Goal: Task Accomplishment & Management: Manage account settings

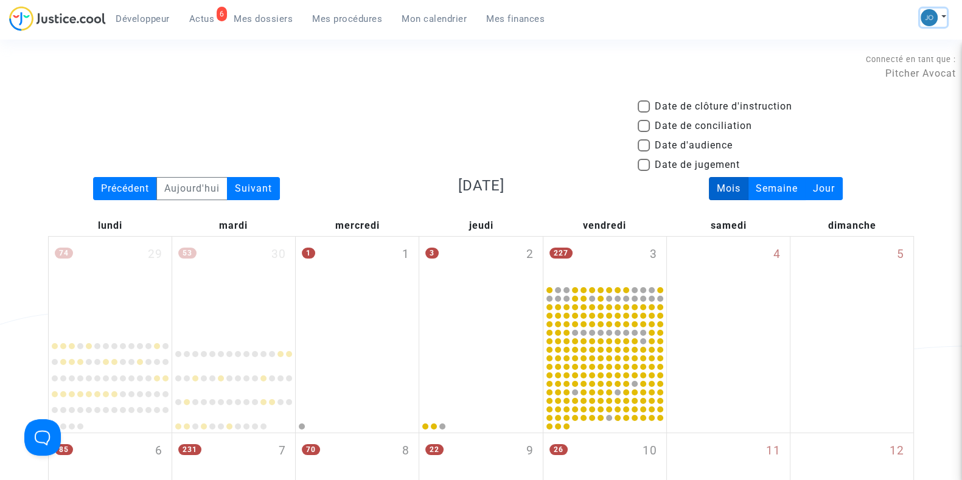
click at [941, 13] on button at bounding box center [933, 18] width 27 height 18
click at [877, 62] on link "Changer de compte" at bounding box center [884, 62] width 123 height 19
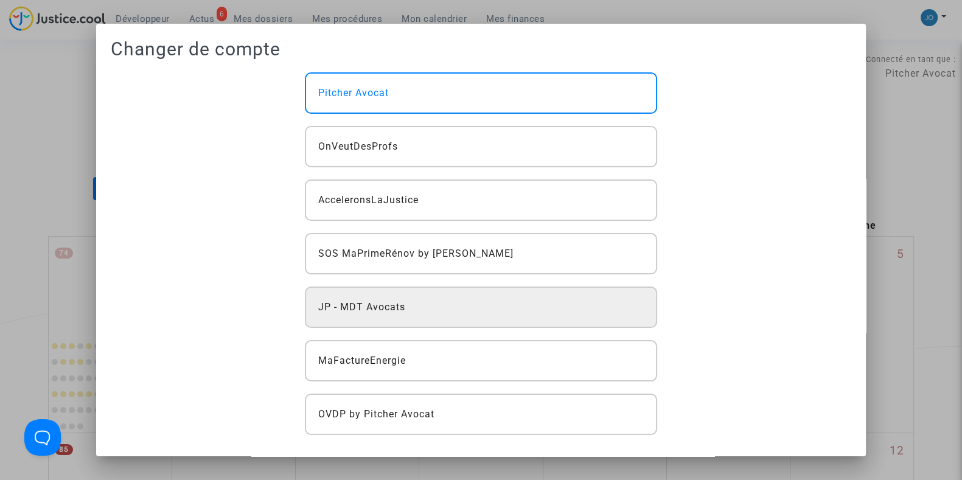
scroll to position [3, 0]
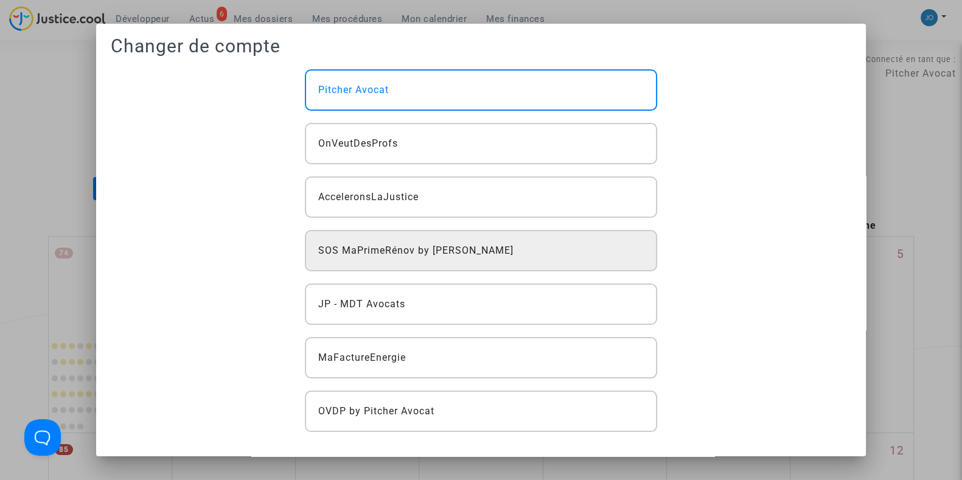
click at [402, 262] on div "SOS MaPrimeRénov by [PERSON_NAME]" at bounding box center [481, 250] width 352 height 41
